Goal: Complete application form

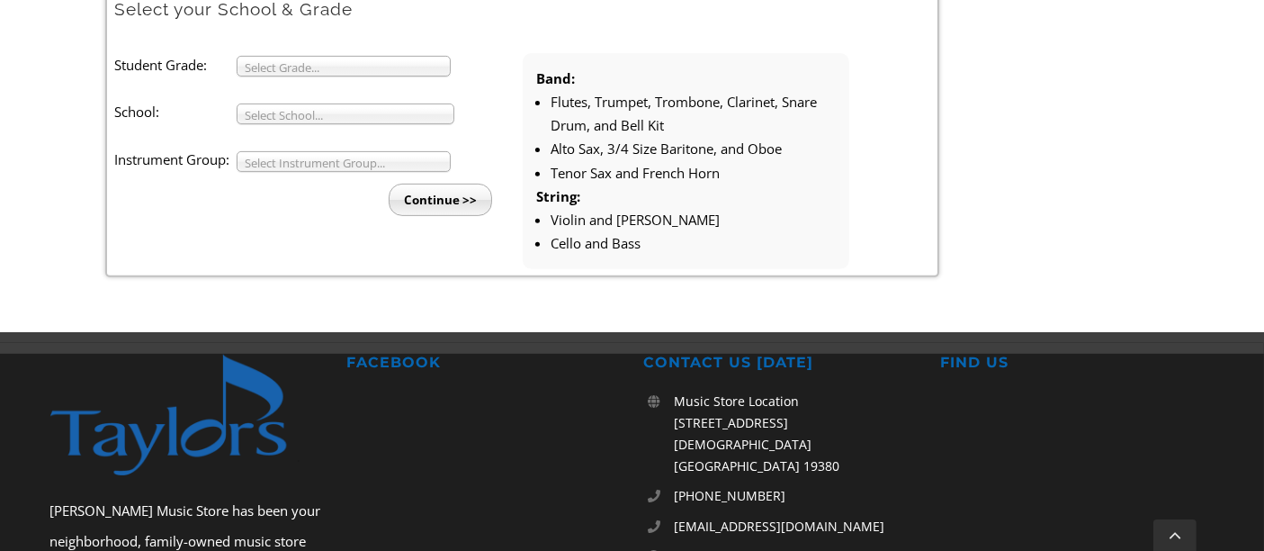
click at [385, 65] on span "Select Grade..." at bounding box center [336, 68] width 182 height 22
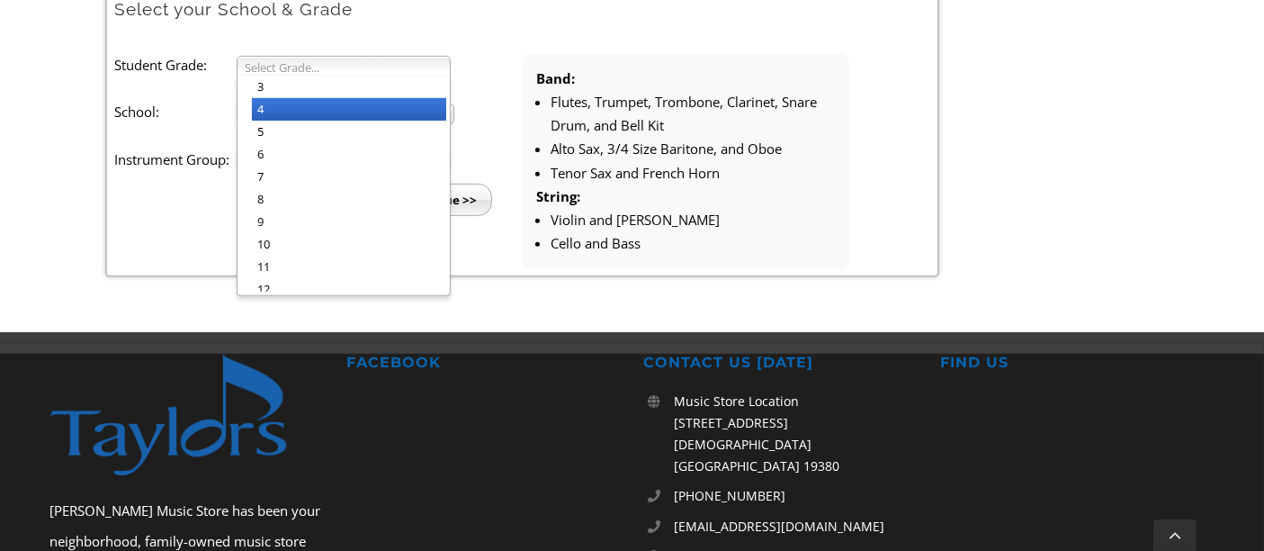
drag, startPoint x: 395, startPoint y: 121, endPoint x: 397, endPoint y: 105, distance: 16.3
click at [397, 105] on ul "3 4 5 6 7 8 9 10 11 12" at bounding box center [342, 184] width 209 height 216
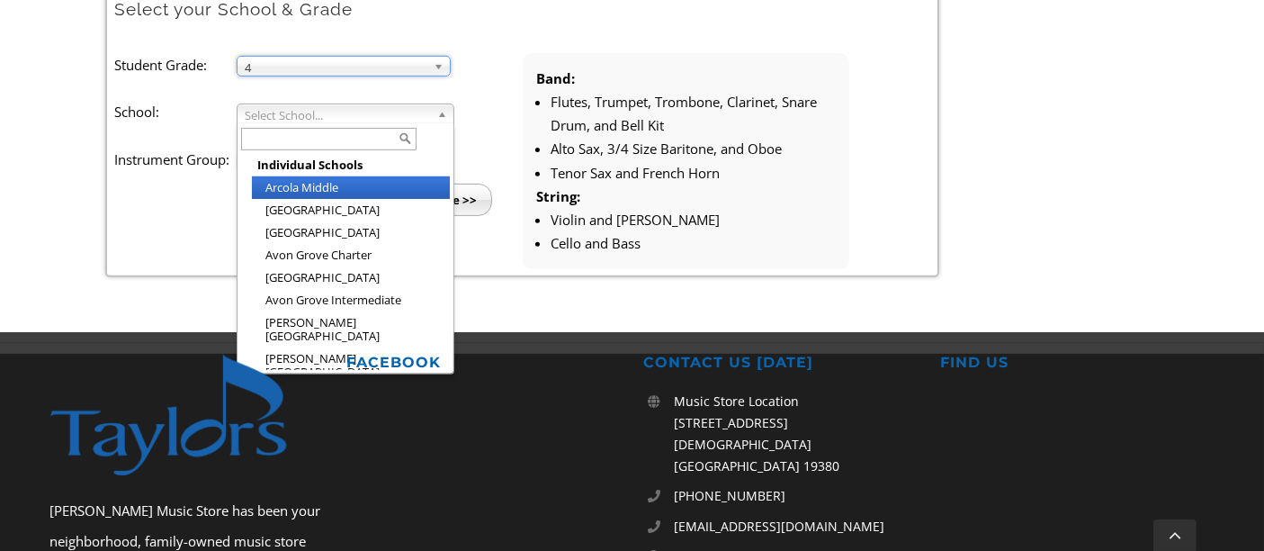
click at [398, 106] on span "Select School..." at bounding box center [337, 115] width 185 height 22
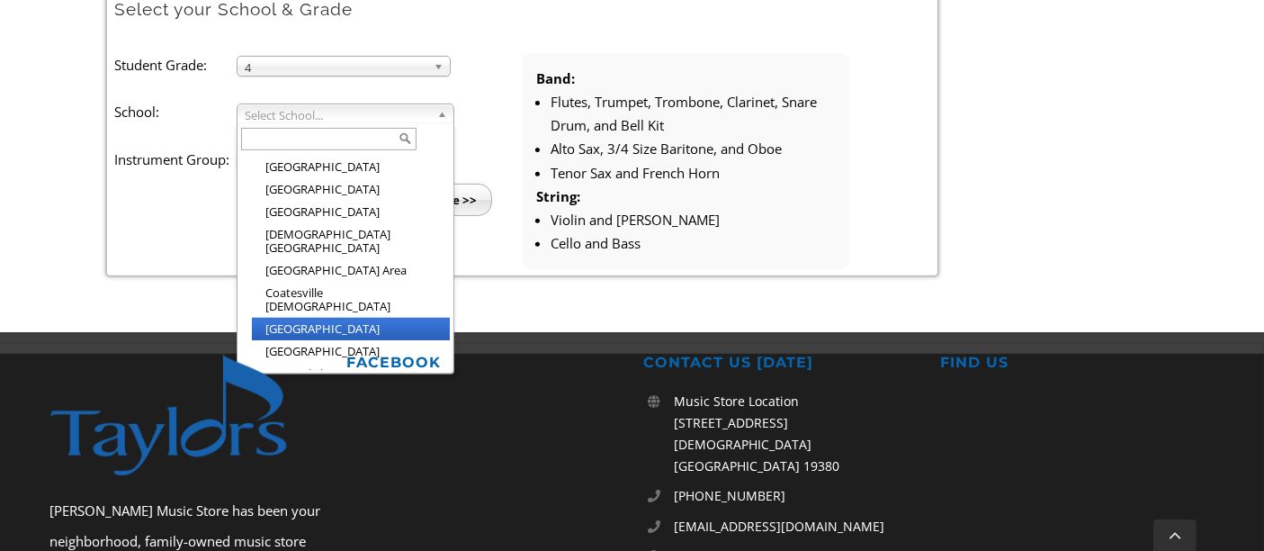
scroll to position [683, 0]
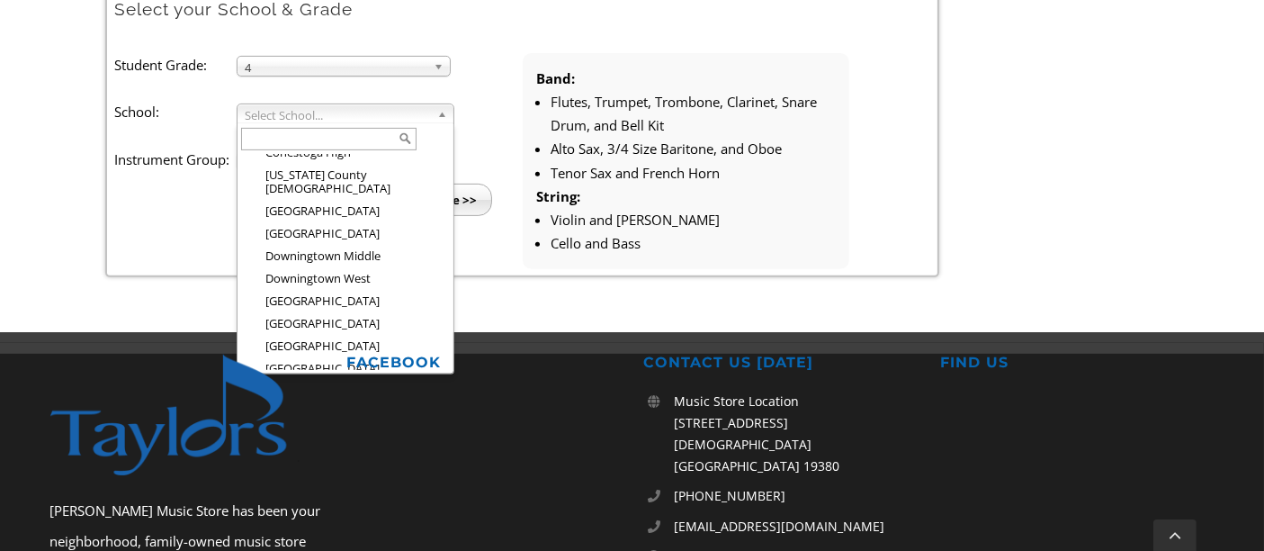
click at [392, 447] on li "[GEOGRAPHIC_DATA]" at bounding box center [351, 458] width 198 height 22
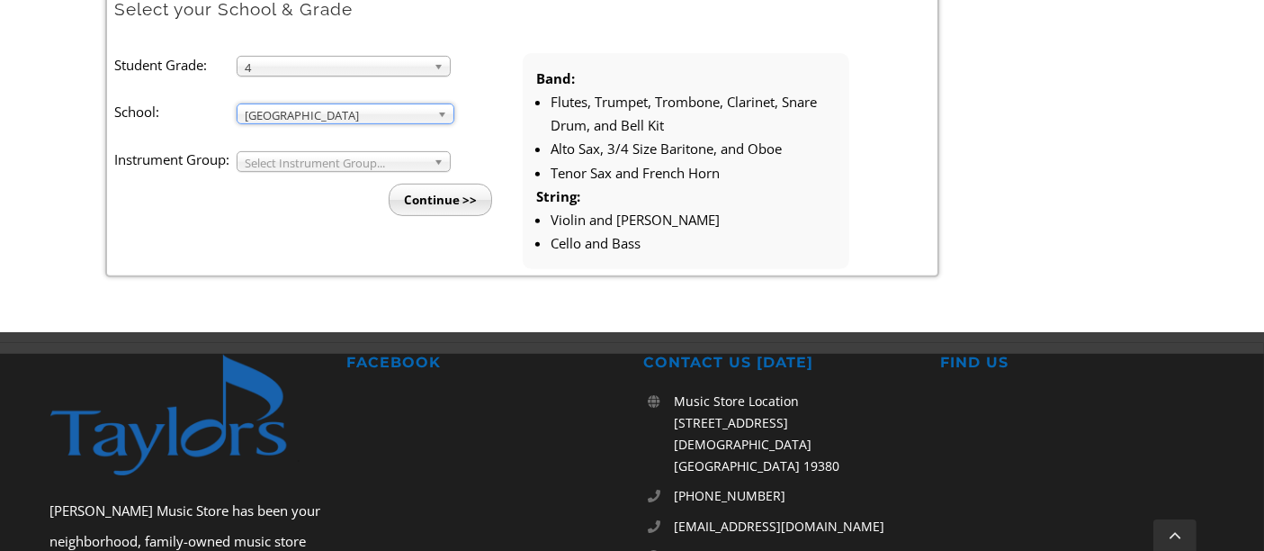
click at [375, 160] on span "Select Instrument Group..." at bounding box center [336, 163] width 182 height 22
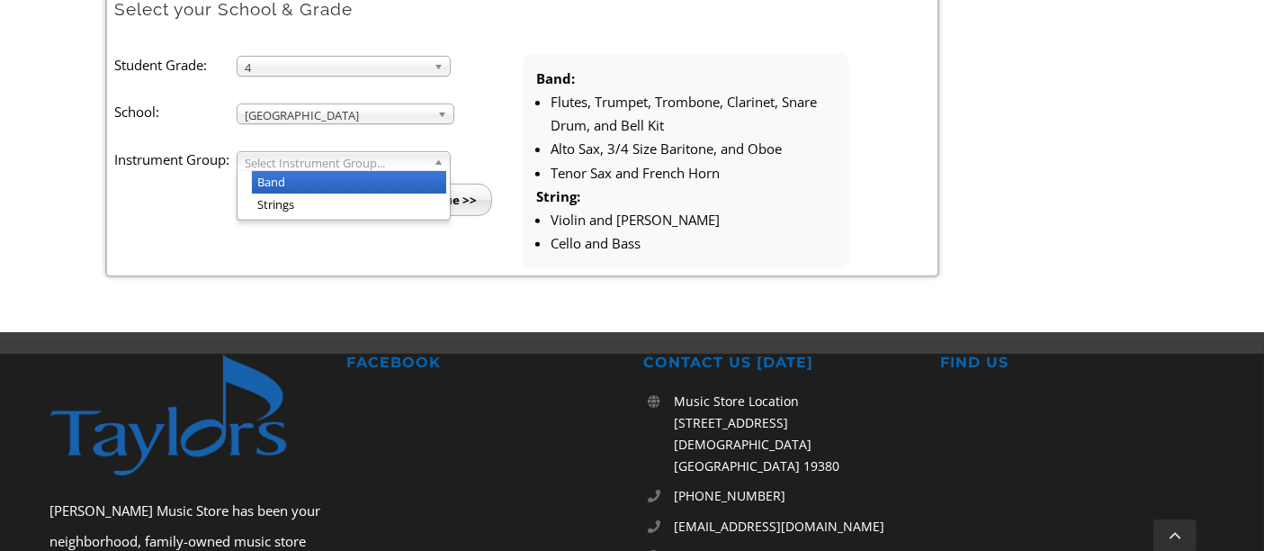
click at [370, 176] on li "Band" at bounding box center [349, 182] width 194 height 22
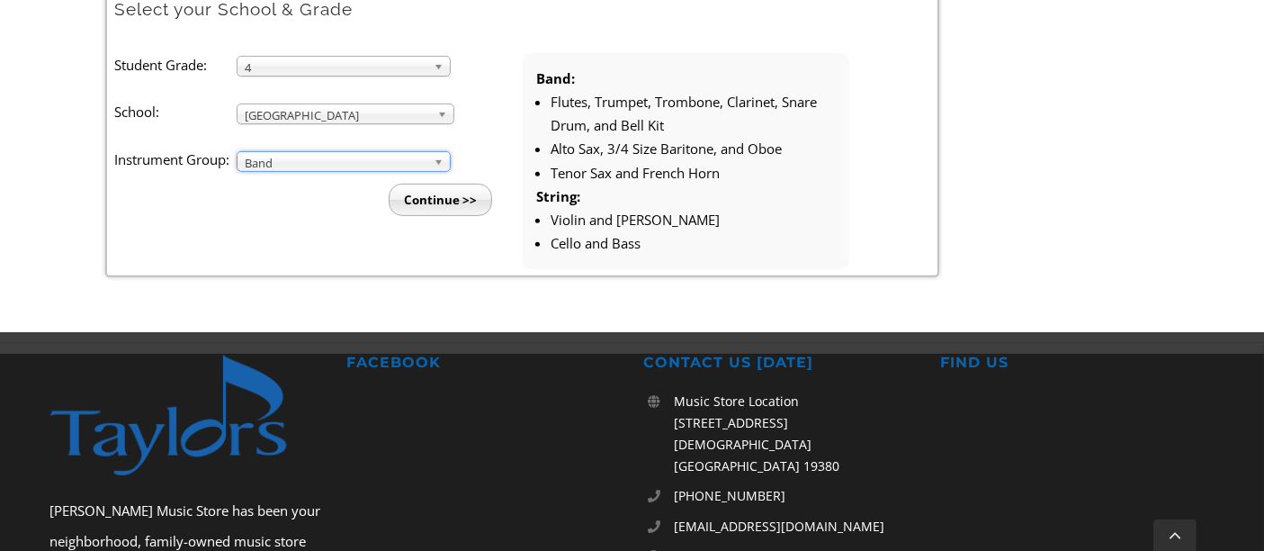
click at [404, 198] on input "Continue >>" at bounding box center [440, 200] width 103 height 32
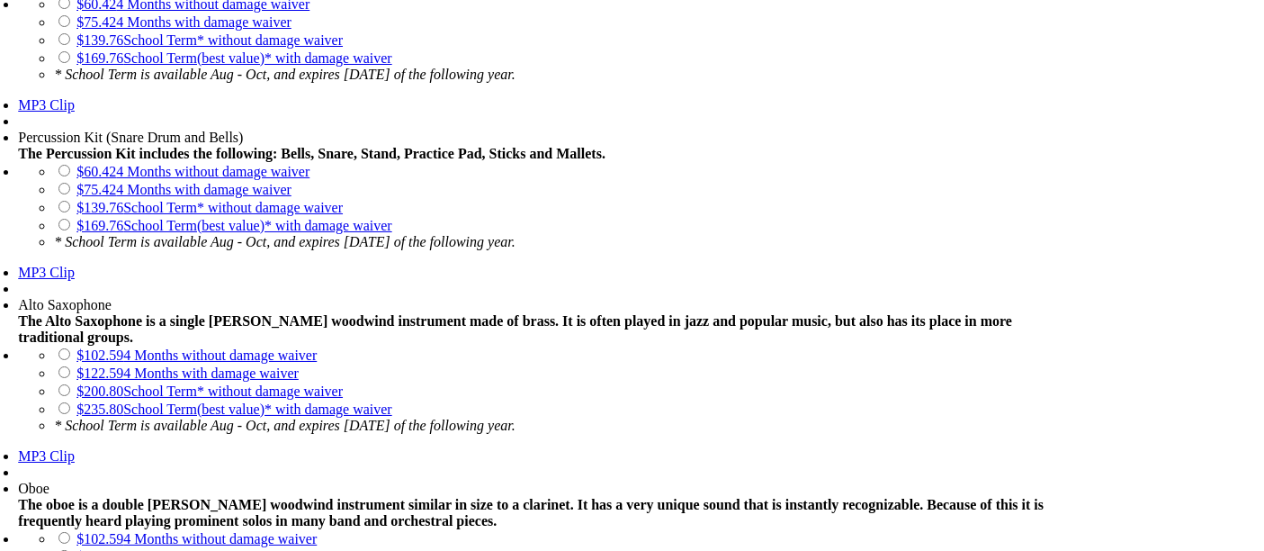
scroll to position [2099, 0]
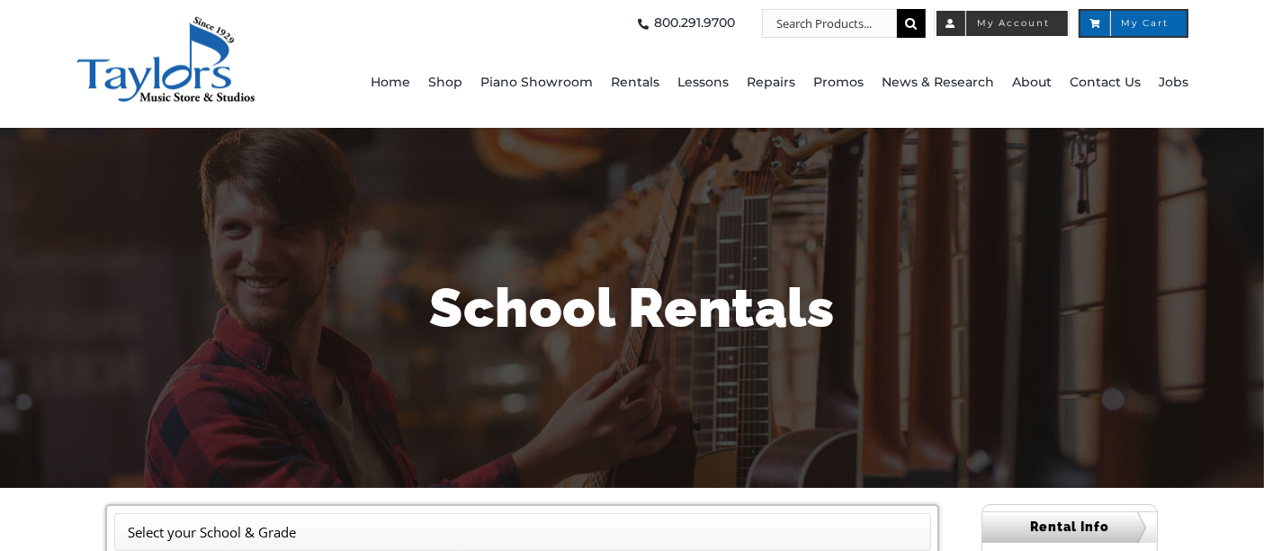
click at [1012, 20] on span "My Account" at bounding box center [1002, 23] width 95 height 9
